Goal: Task Accomplishment & Management: Manage account settings

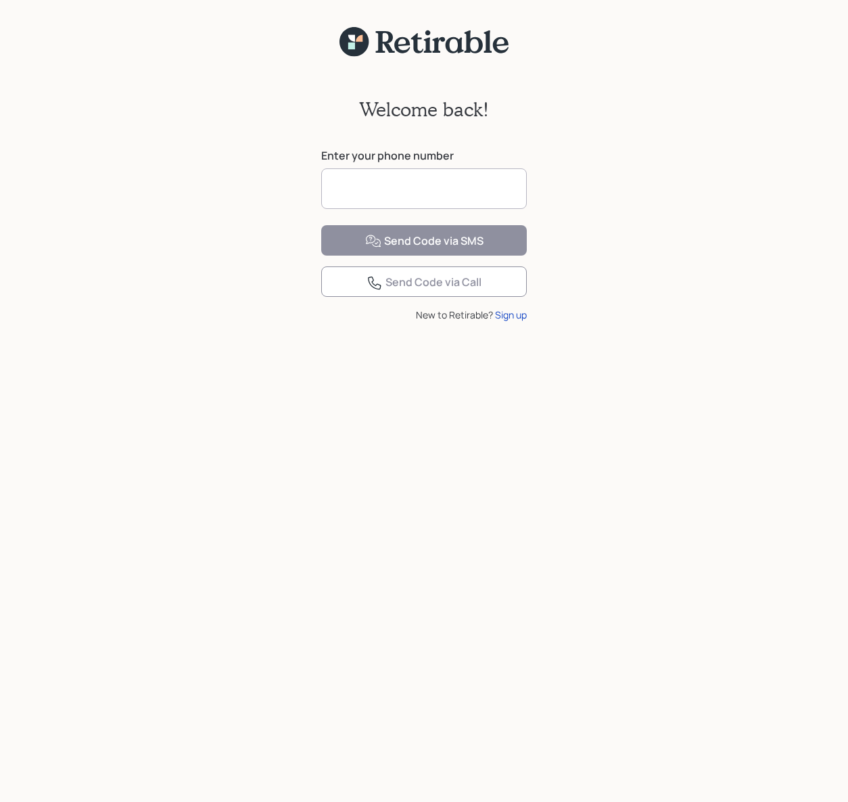
drag, startPoint x: 333, startPoint y: 185, endPoint x: 346, endPoint y: 181, distance: 13.7
click at [332, 186] on input at bounding box center [424, 188] width 206 height 41
click at [313, 186] on div "Welcome back! Enter your phone number Send Code via SMS Send Code via Call New …" at bounding box center [424, 215] width 233 height 316
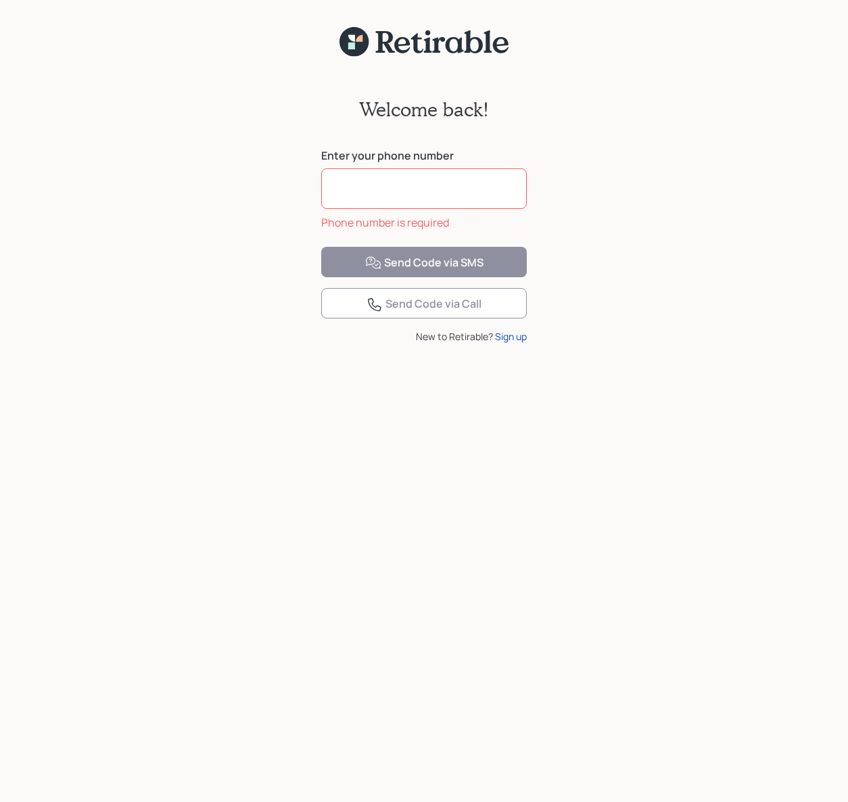
click at [333, 187] on input at bounding box center [424, 188] width 206 height 41
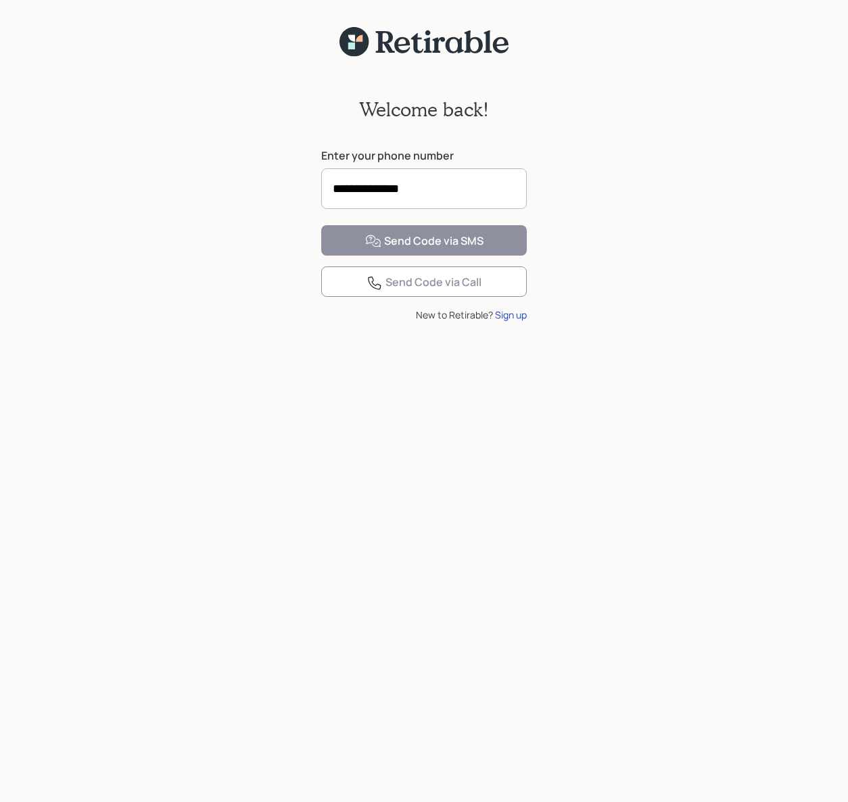
type input "**********"
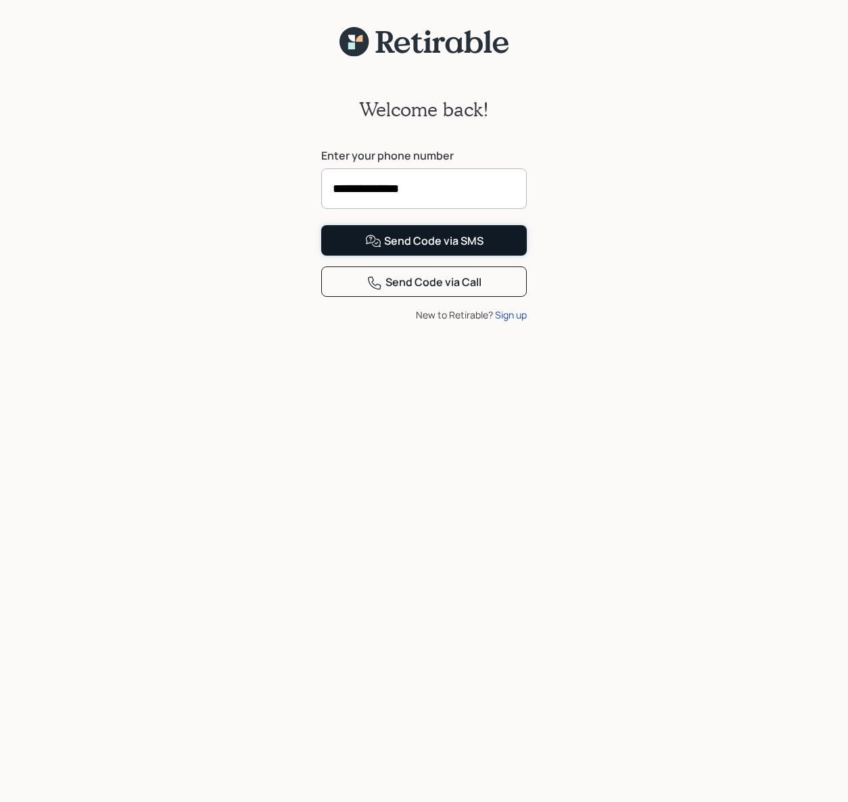
click at [398, 250] on div "Send Code via SMS" at bounding box center [424, 241] width 118 height 16
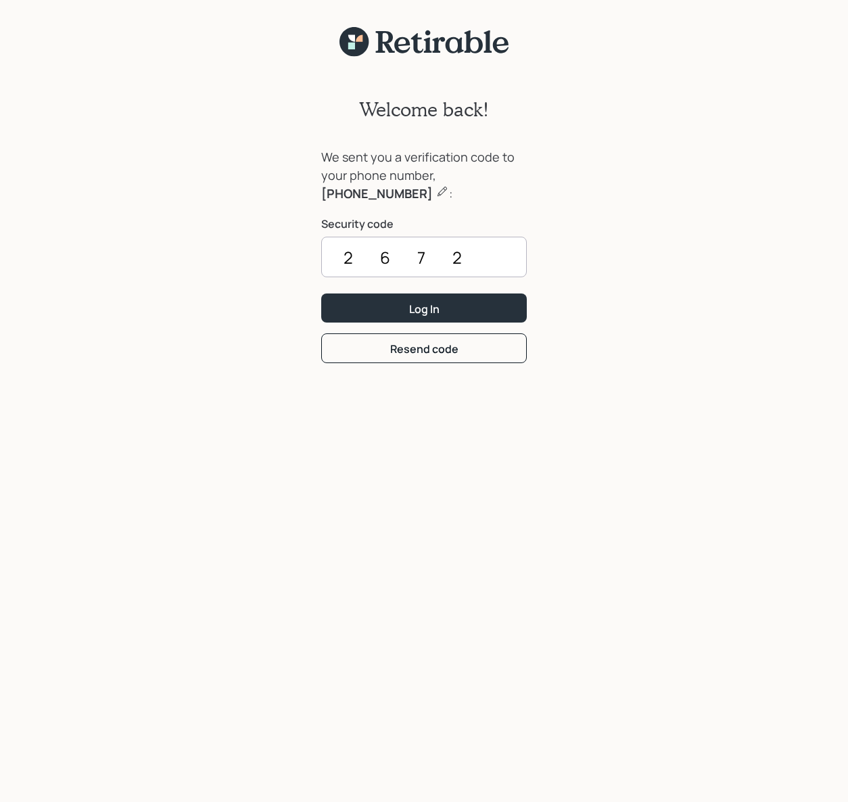
type input "2672"
click at [321, 294] on button "Log In" at bounding box center [424, 308] width 206 height 29
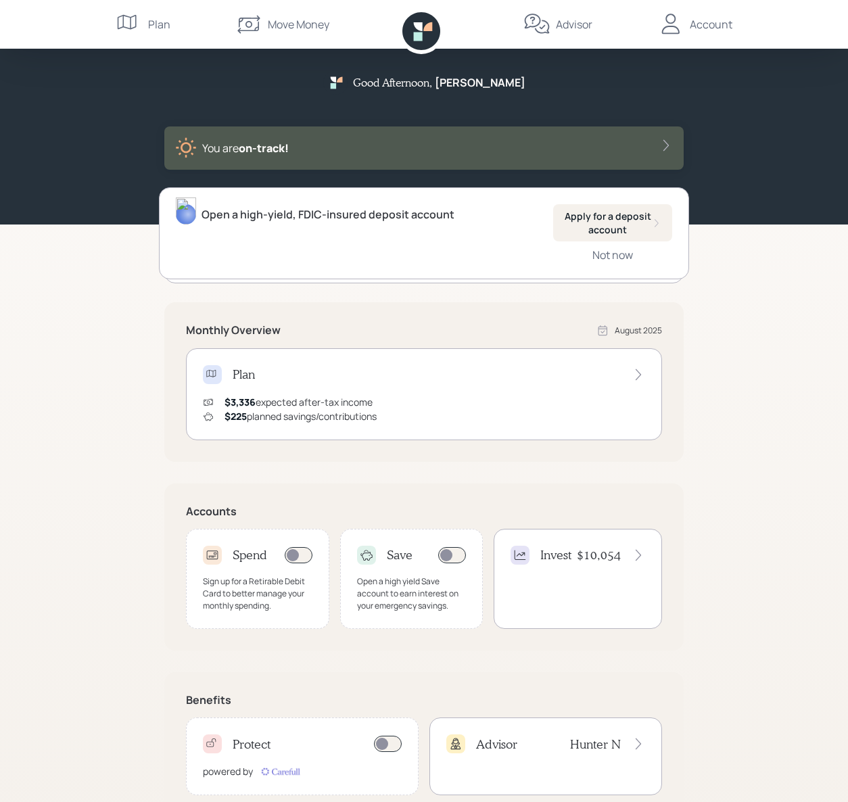
click at [137, 21] on icon at bounding box center [129, 24] width 27 height 27
